Goal: Task Accomplishment & Management: Complete application form

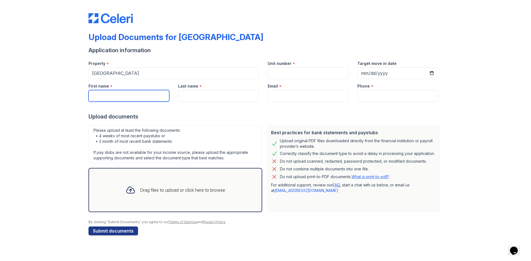
click at [105, 90] on input "First name" at bounding box center [129, 96] width 81 height 12
type input "Tavionna"
click at [222, 98] on input "Last name" at bounding box center [218, 96] width 81 height 12
type input "Fair"
click at [296, 75] on input "Unit number" at bounding box center [308, 73] width 81 height 12
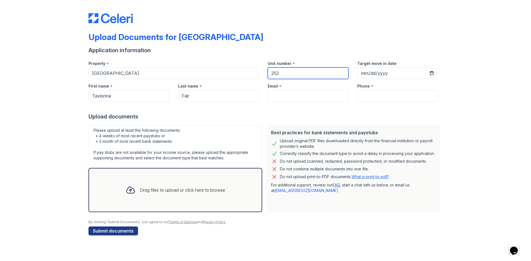
type input "252"
click at [286, 97] on input "Email" at bounding box center [308, 96] width 81 height 12
paste input "[EMAIL_ADDRESS][DOMAIN_NAME]"
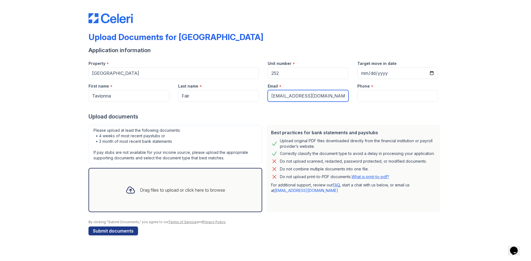
type input "[EMAIL_ADDRESS][DOMAIN_NAME]"
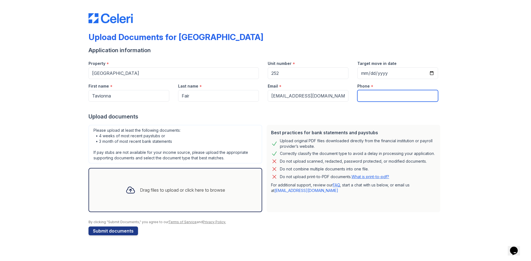
click at [368, 95] on input "Phone" at bounding box center [397, 96] width 81 height 12
paste input "(501) 690-2452"
type input "(501) 690-2452"
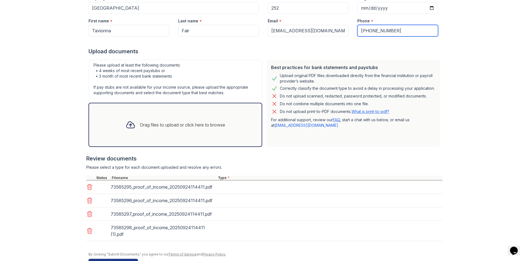
scroll to position [83, 0]
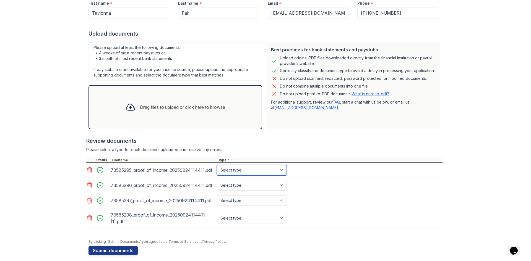
click at [269, 172] on select "Select type Paystub Bank Statement Offer Letter Tax Documents Benefit Award Let…" at bounding box center [252, 170] width 70 height 11
select select "paystub"
click at [217, 165] on select "Select type Paystub Bank Statement Offer Letter Tax Documents Benefit Award Let…" at bounding box center [252, 170] width 70 height 11
click at [265, 184] on select "Select type Paystub Bank Statement Offer Letter Tax Documents Benefit Award Let…" at bounding box center [252, 185] width 70 height 11
select select "paystub"
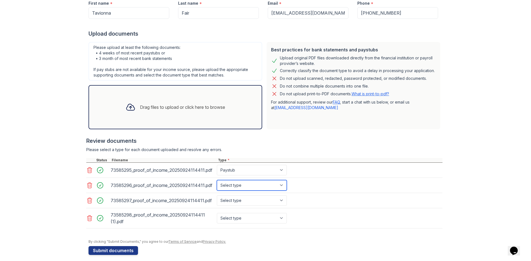
click at [217, 180] on select "Select type Paystub Bank Statement Offer Letter Tax Documents Benefit Award Let…" at bounding box center [252, 185] width 70 height 11
click at [258, 200] on select "Select type Paystub Bank Statement Offer Letter Tax Documents Benefit Award Let…" at bounding box center [252, 201] width 70 height 11
select select "paystub"
click at [217, 196] on select "Select type Paystub Bank Statement Offer Letter Tax Documents Benefit Award Let…" at bounding box center [252, 201] width 70 height 11
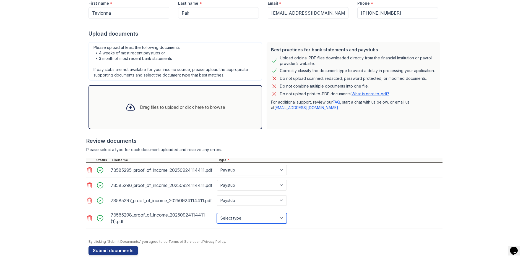
click at [243, 213] on select "Select type Paystub Bank Statement Offer Letter Tax Documents Benefit Award Let…" at bounding box center [252, 218] width 70 height 11
select select "paystub"
click at [217, 213] on select "Select type Paystub Bank Statement Offer Letter Tax Documents Benefit Award Let…" at bounding box center [252, 218] width 70 height 11
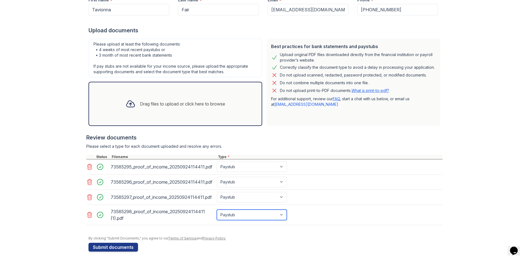
scroll to position [88, 0]
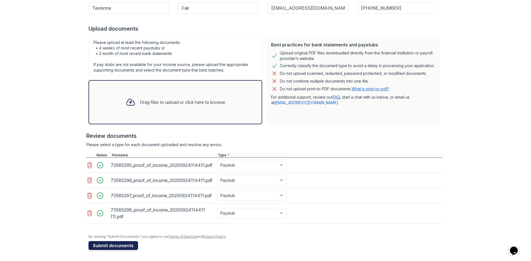
click at [120, 244] on button "Submit documents" at bounding box center [114, 245] width 50 height 9
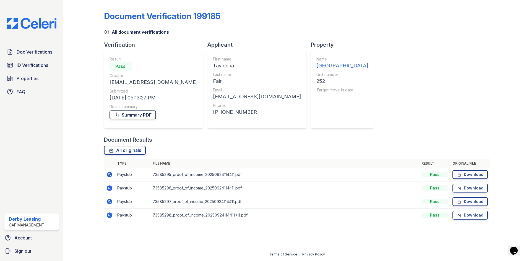
click at [144, 119] on link "Summary PDF" at bounding box center [133, 115] width 46 height 9
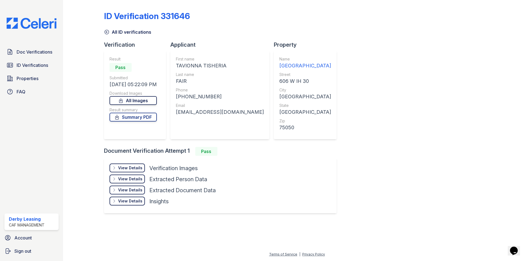
click at [143, 103] on link "All Images" at bounding box center [133, 100] width 47 height 9
click at [92, 119] on div at bounding box center [88, 111] width 32 height 219
click at [74, 141] on div at bounding box center [88, 111] width 32 height 219
click at [148, 116] on link "Summary PDF" at bounding box center [133, 117] width 47 height 9
click at [508, 111] on div at bounding box center [506, 111] width 32 height 219
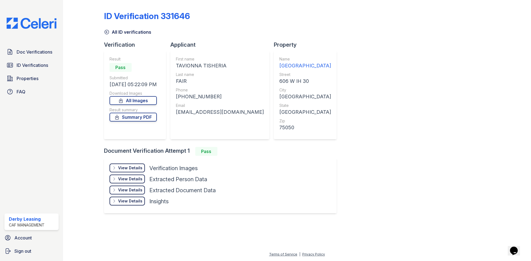
click at [508, 111] on div at bounding box center [506, 111] width 32 height 219
